Goal: Communication & Community: Answer question/provide support

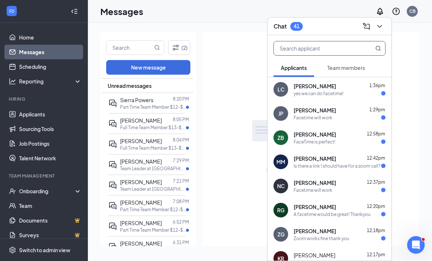
click at [336, 48] on input "text" at bounding box center [317, 48] width 87 height 14
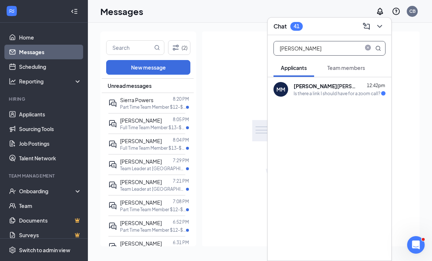
type input "[PERSON_NAME]"
click at [353, 84] on div "[PERSON_NAME] 12:42pm" at bounding box center [340, 85] width 92 height 7
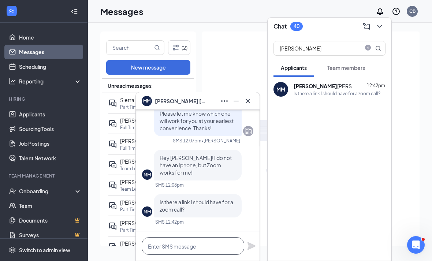
click at [195, 245] on textarea at bounding box center [193, 246] width 103 height 18
click at [180, 242] on textarea at bounding box center [193, 246] width 103 height 18
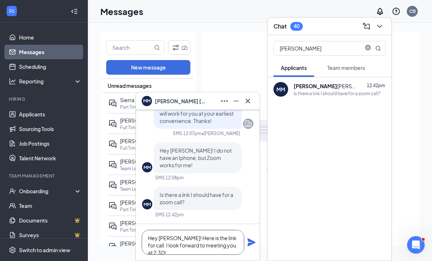
scroll to position [1, 0]
click at [239, 246] on textarea "Hey [PERSON_NAME]! Here is the link for call. I look forward to meeting you at …" at bounding box center [193, 242] width 103 height 25
paste textarea "[URL][DOMAIN_NAME][SECURITY_DATA]"
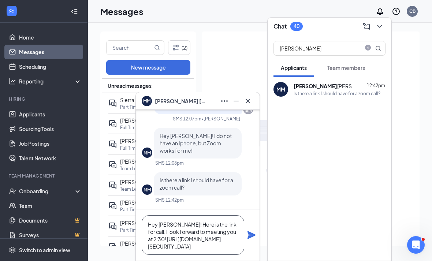
scroll to position [0, 0]
click at [234, 230] on textarea "Hey [PERSON_NAME]! Here is the link for call. I look forward to meeting you at …" at bounding box center [193, 236] width 103 height 40
click at [236, 231] on textarea "Hey [PERSON_NAME]! Here is the link for call. I look forward to meeting you at …" at bounding box center [193, 236] width 103 height 40
click at [150, 239] on textarea "Hey [PERSON_NAME]! Here is the link for call. I look forward to meeting you at …" at bounding box center [193, 236] width 103 height 40
click at [233, 230] on textarea "Hey [PERSON_NAME]! Here is the link for call. I look forward to meeting you at …" at bounding box center [193, 236] width 103 height 40
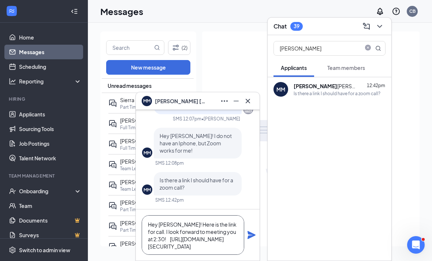
click at [236, 231] on textarea "Hey [PERSON_NAME]! Here is the link for call. I look forward to meeting you at …" at bounding box center [193, 236] width 103 height 40
type textarea "Hey [PERSON_NAME]! Here is the link for call. I look forward to meeting you at …"
click at [253, 233] on icon "Plane" at bounding box center [251, 235] width 9 height 9
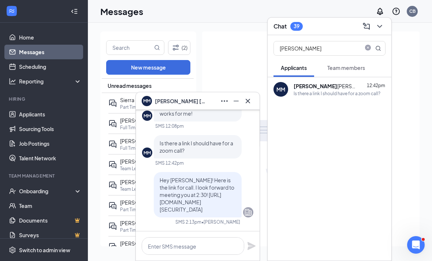
click at [246, 100] on icon "Cross" at bounding box center [248, 101] width 9 height 9
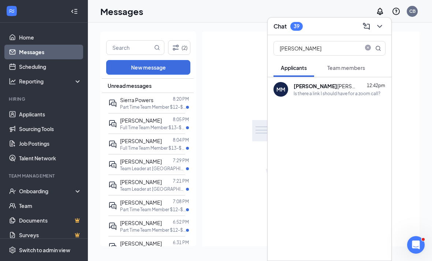
click at [376, 27] on icon "ChevronDown" at bounding box center [380, 26] width 9 height 9
